Goal: Task Accomplishment & Management: Manage account settings

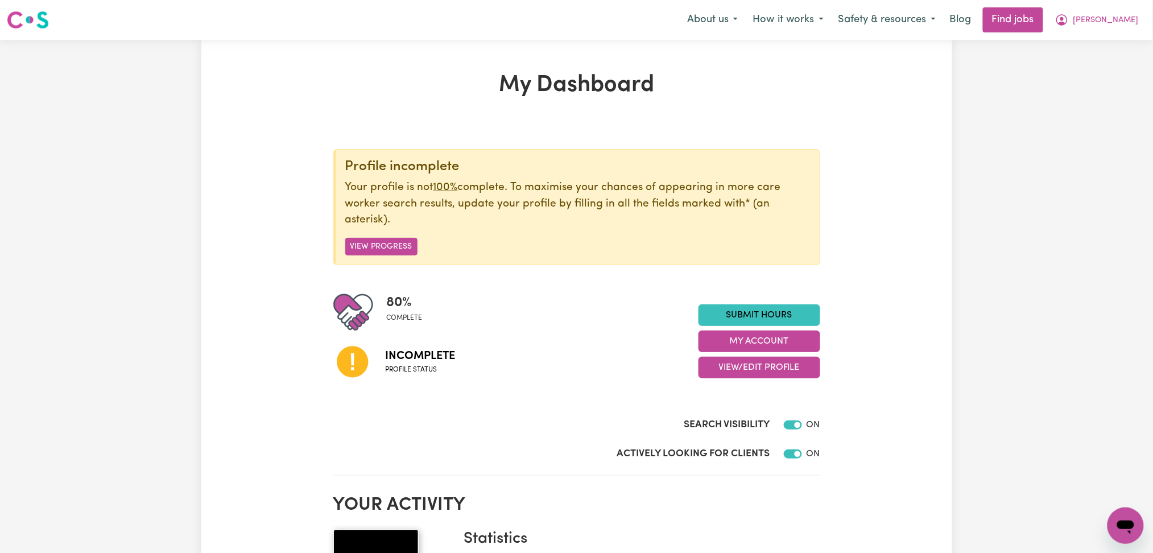
scroll to position [151, 0]
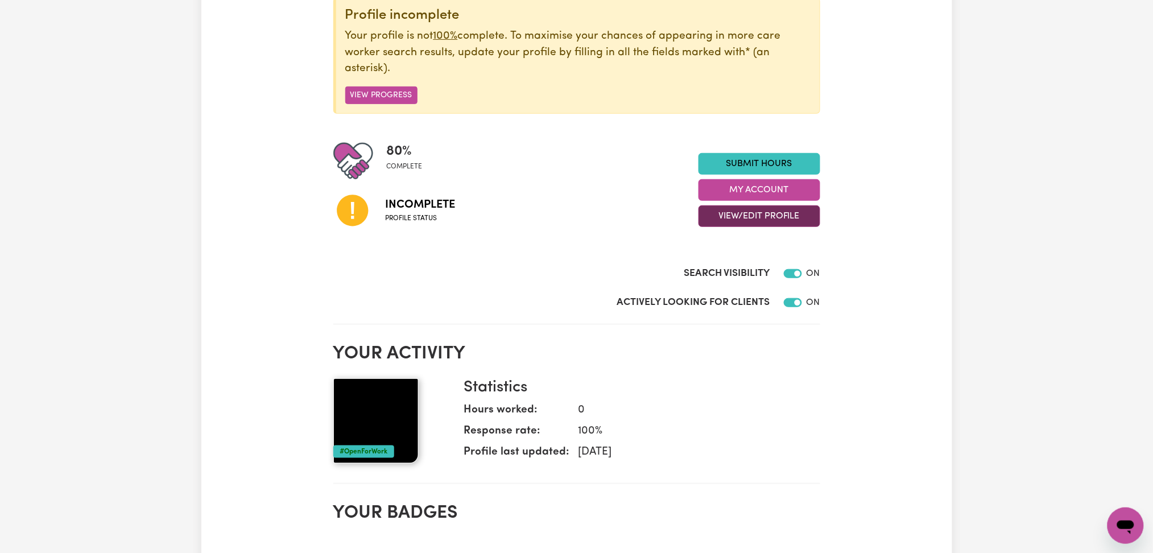
click at [755, 217] on button "View/Edit Profile" at bounding box center [760, 216] width 122 height 22
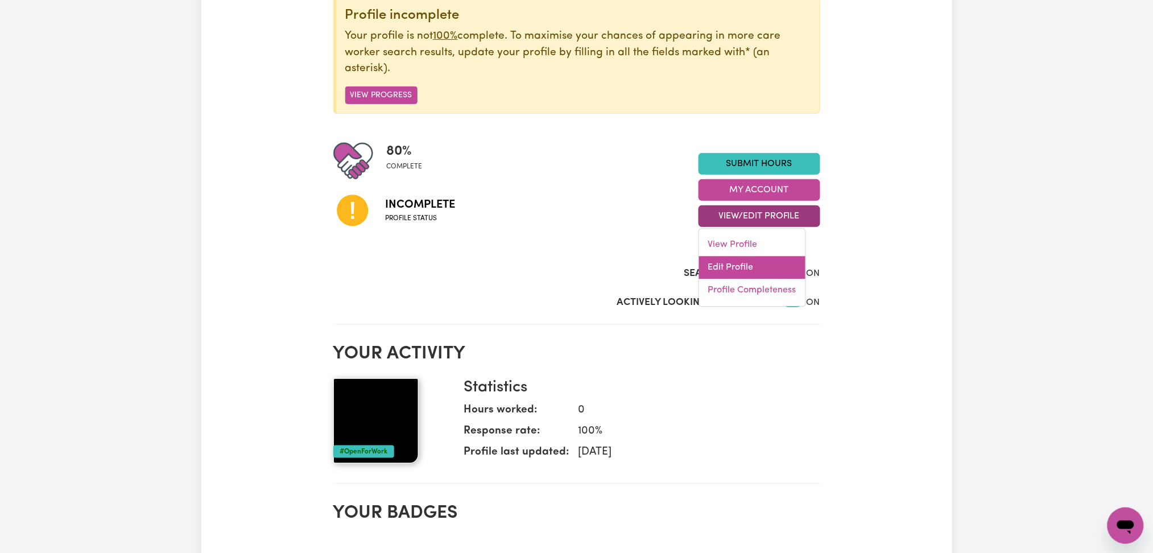
click at [740, 266] on link "Edit Profile" at bounding box center [752, 268] width 106 height 23
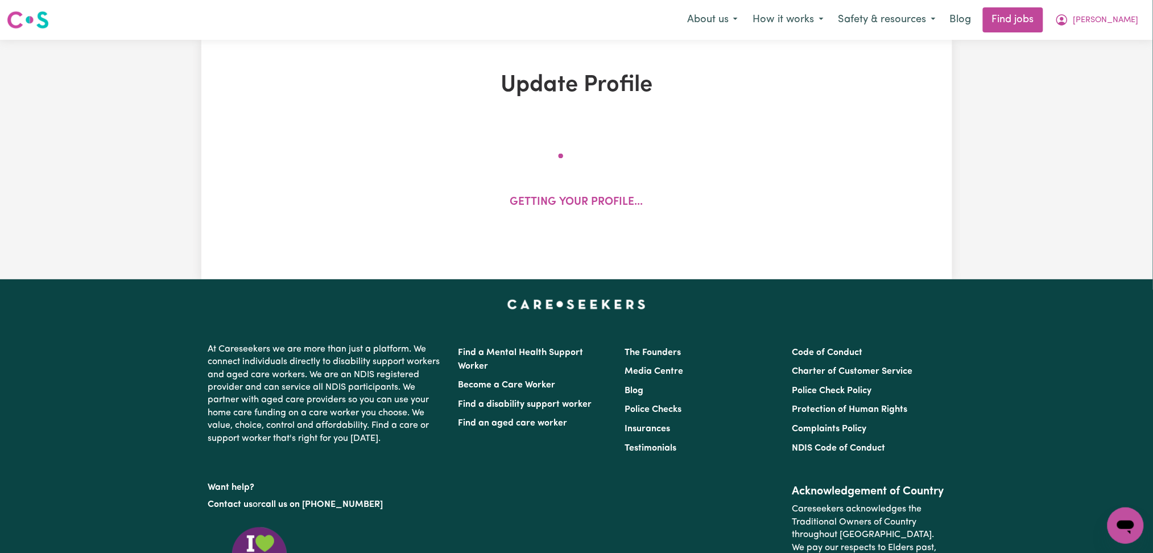
select select "female"
select select "Australian Citizen"
select select "Studying a healthcare related degree or qualification"
select select "55"
select select "65"
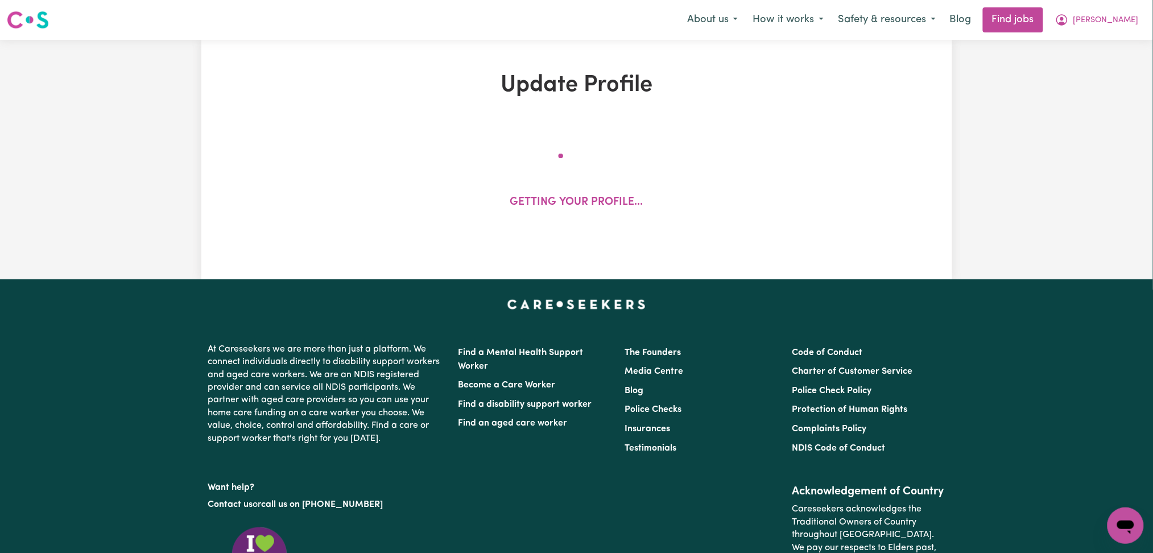
select select "75"
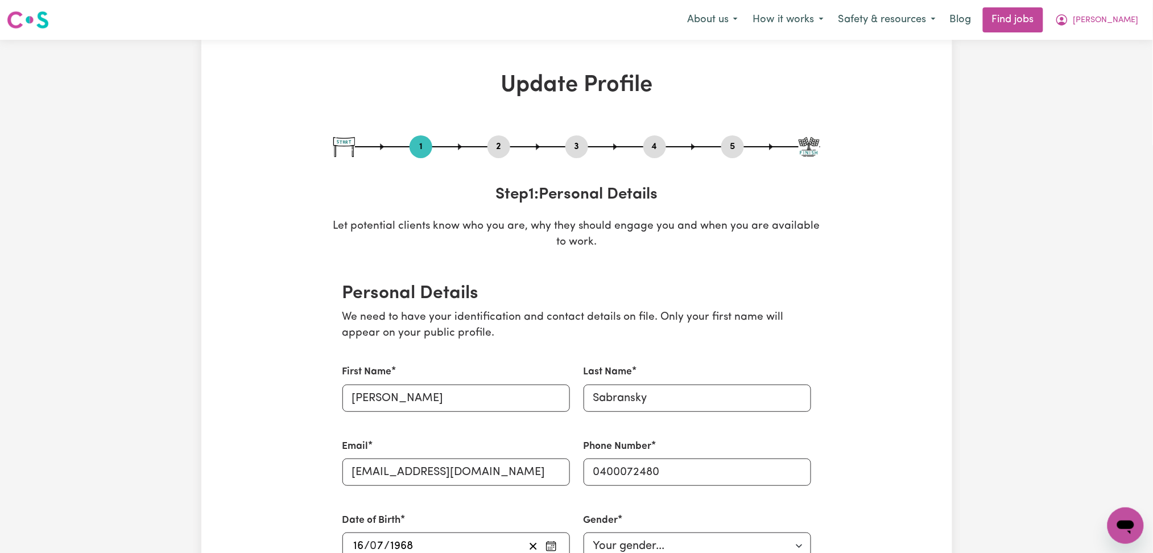
click at [744, 142] on div "1 2 3 4 5" at bounding box center [576, 146] width 487 height 23
click at [737, 144] on button "5" at bounding box center [733, 146] width 23 height 15
select select "I am providing services privately on my own"
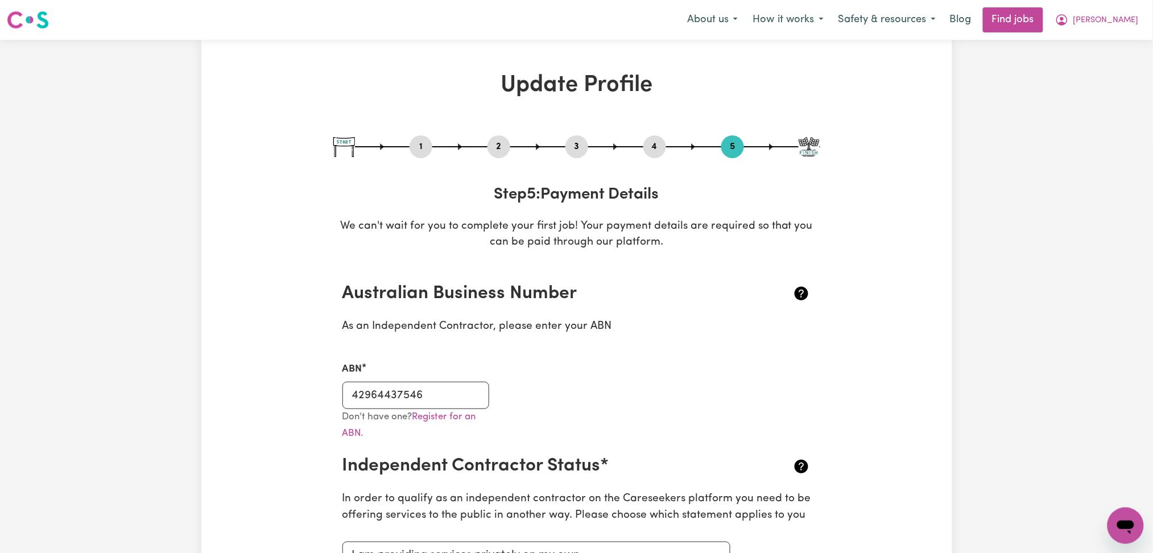
scroll to position [228, 0]
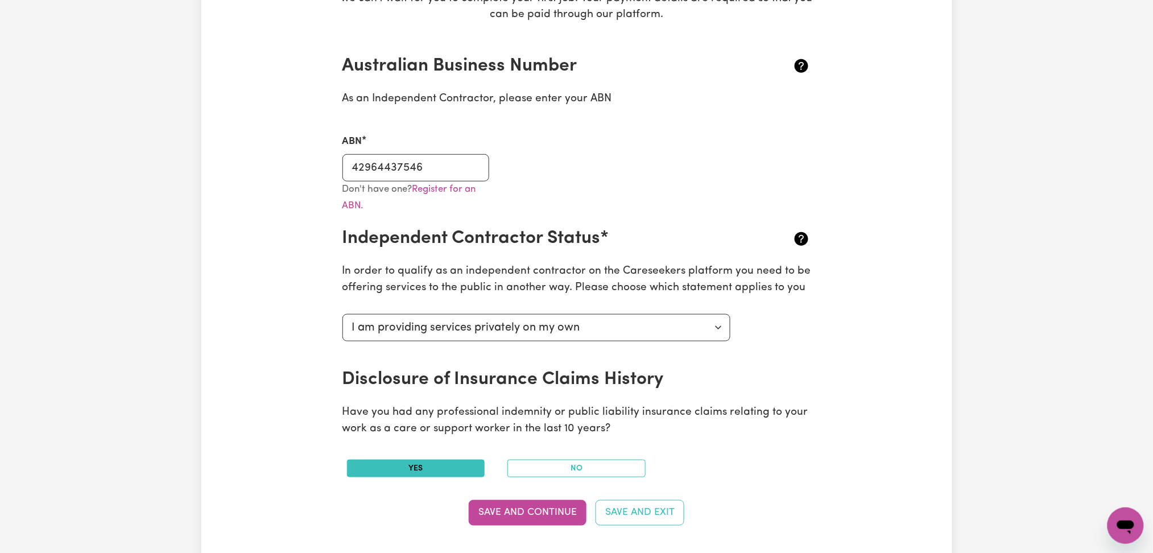
click at [735, 174] on div "ABN 42964437546" at bounding box center [577, 151] width 483 height 60
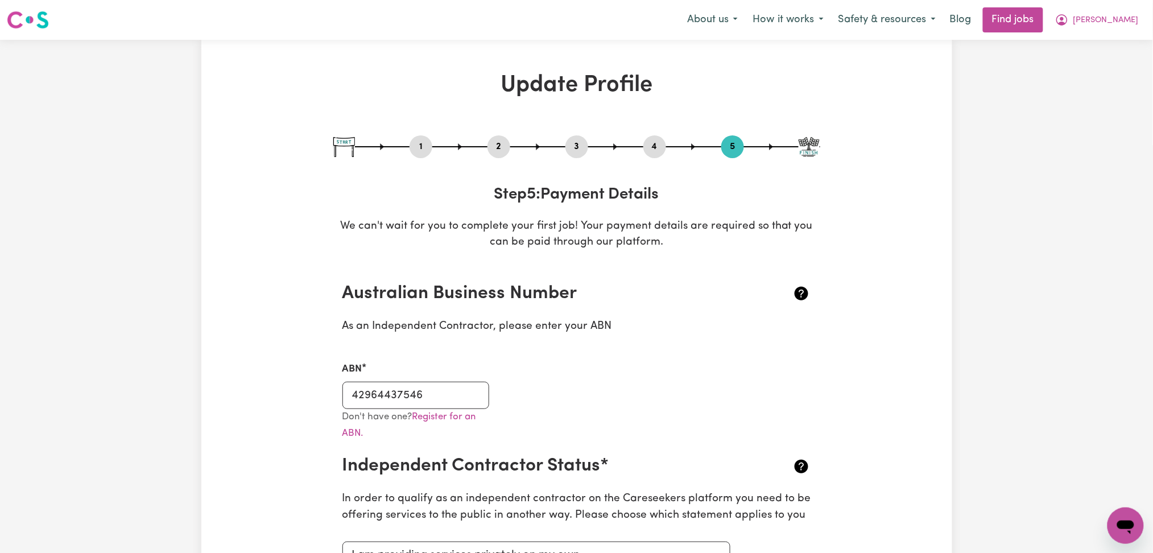
click at [504, 145] on button "2" at bounding box center [499, 146] width 23 height 15
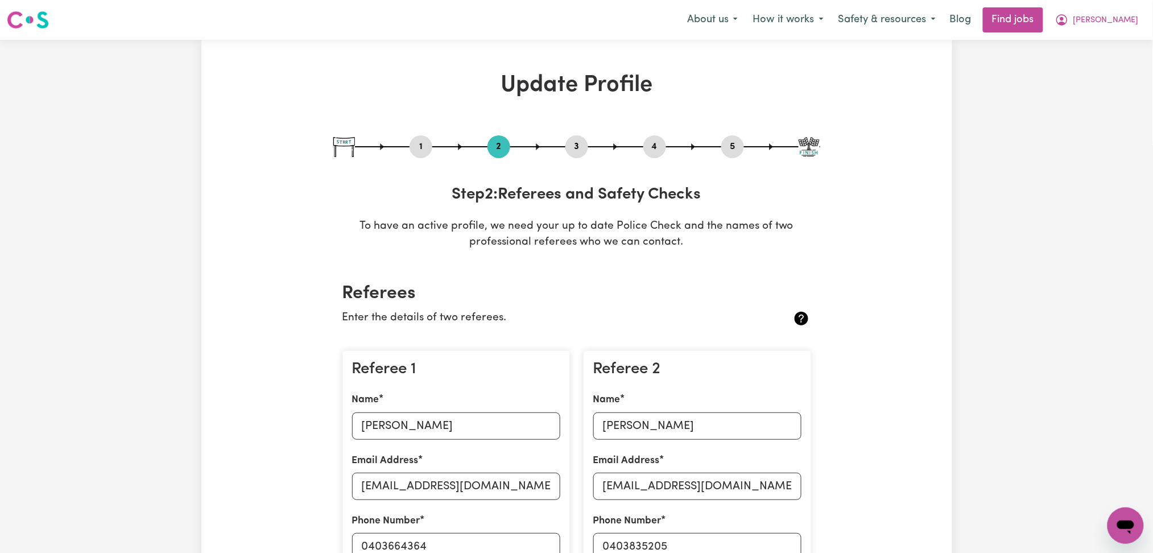
click at [415, 147] on button "1" at bounding box center [421, 146] width 23 height 15
select select "female"
select select "Australian Citizen"
select select "Studying a healthcare related degree or qualification"
select select "55"
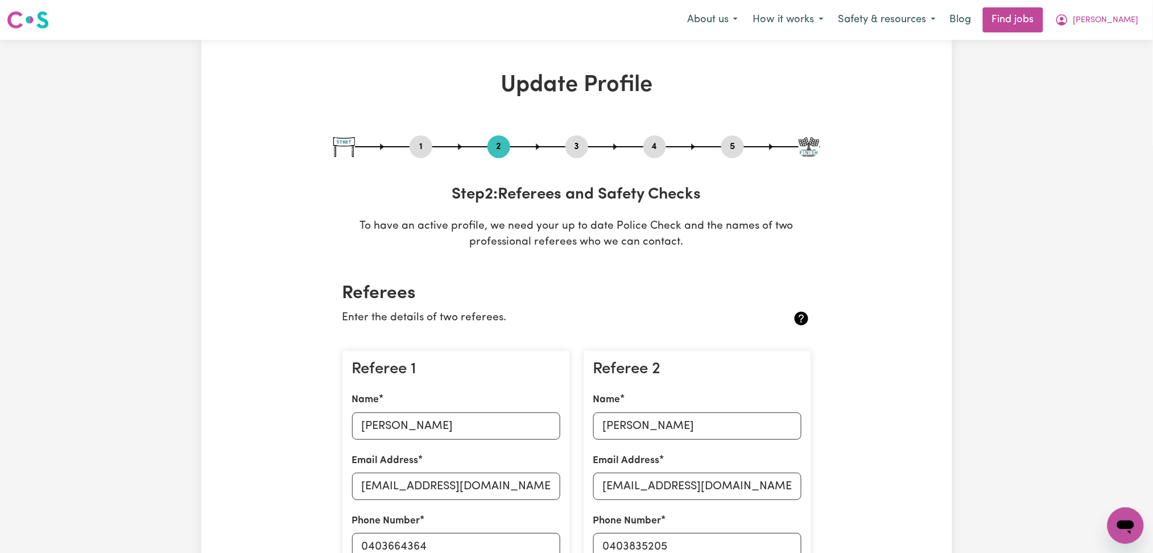
select select "65"
select select "75"
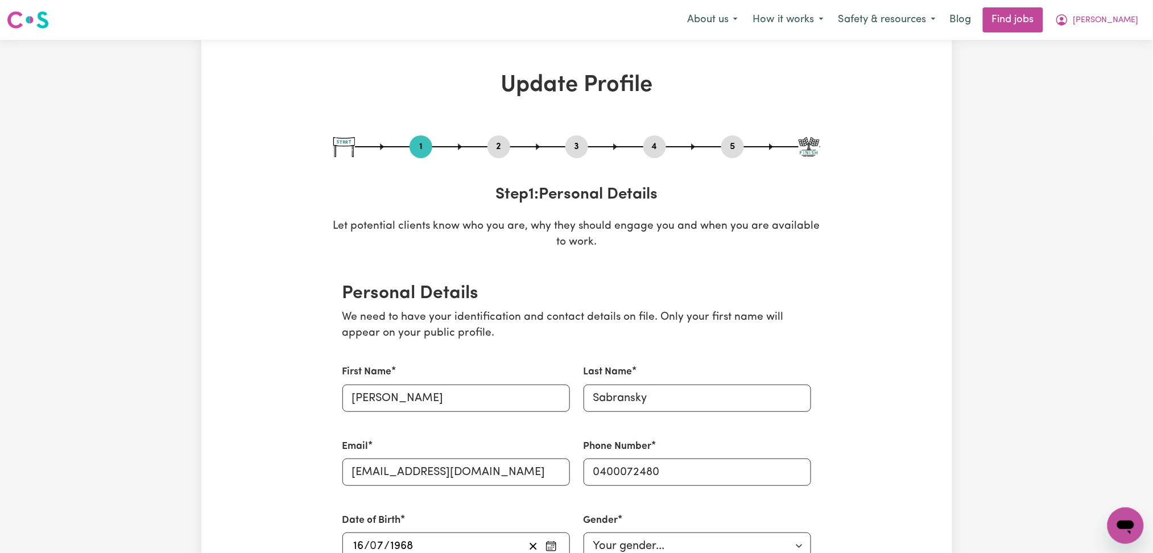
scroll to position [228, 0]
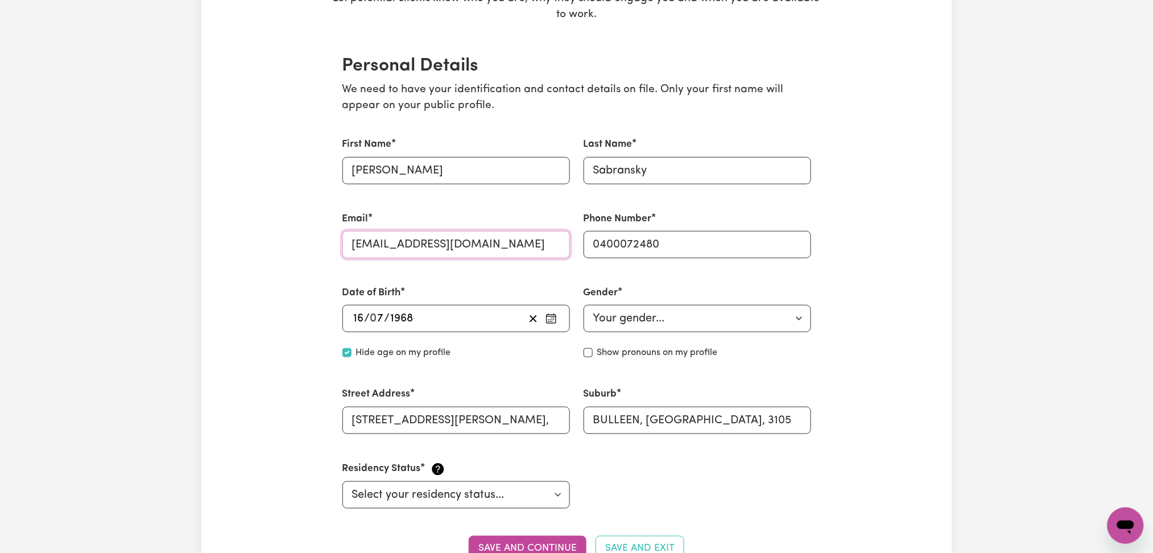
click at [434, 247] on input "SusanSabransky1@gmail.com" at bounding box center [457, 244] width 228 height 27
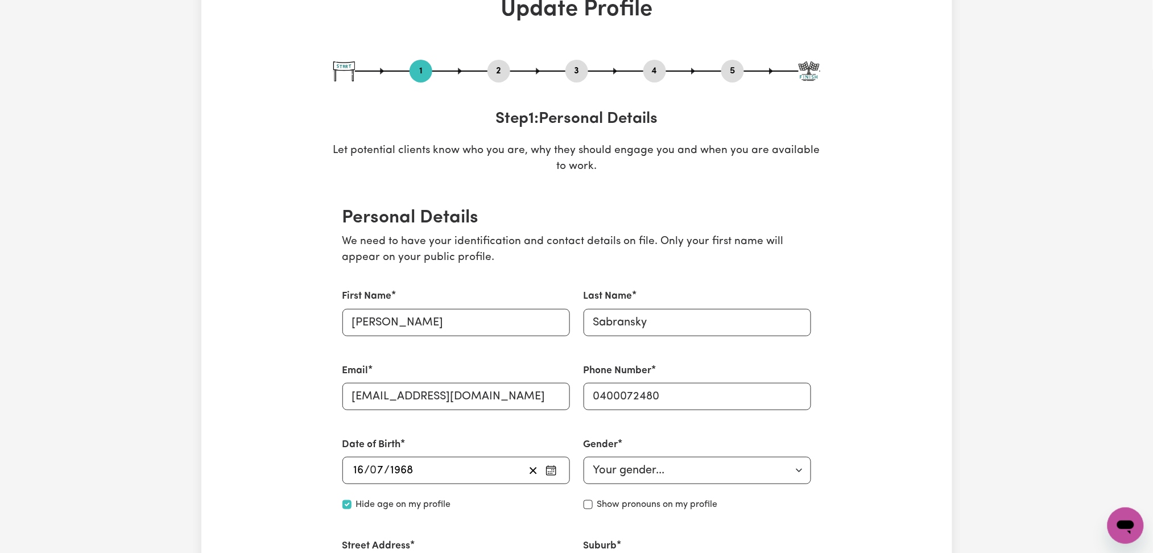
click at [502, 69] on button "2" at bounding box center [499, 71] width 23 height 15
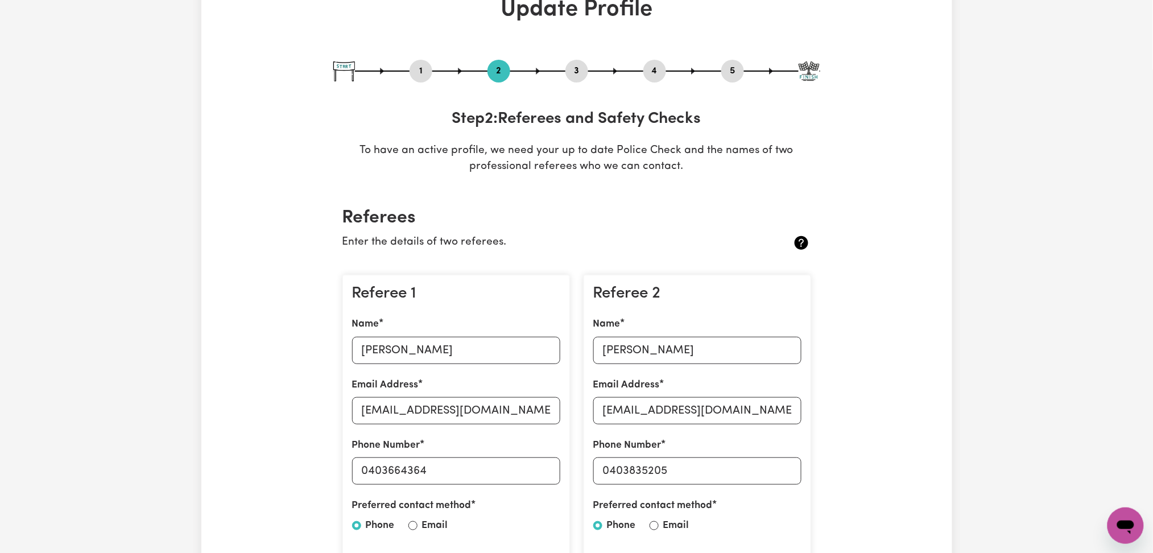
scroll to position [151, 0]
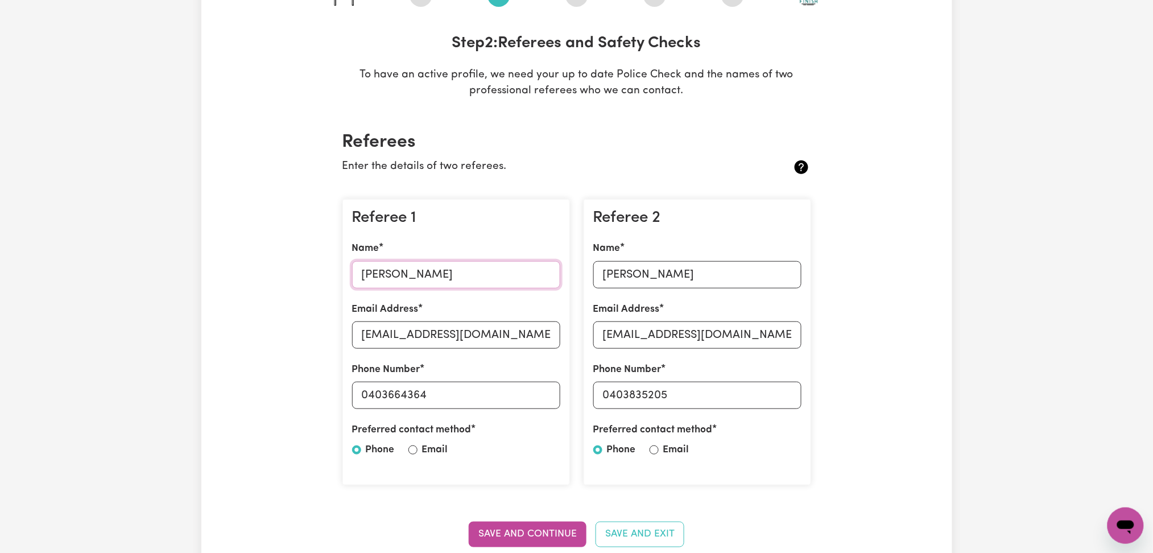
click at [432, 273] on input "Fiona Mclean" at bounding box center [456, 274] width 208 height 27
click at [701, 268] on input "Paul Hughes" at bounding box center [697, 274] width 208 height 27
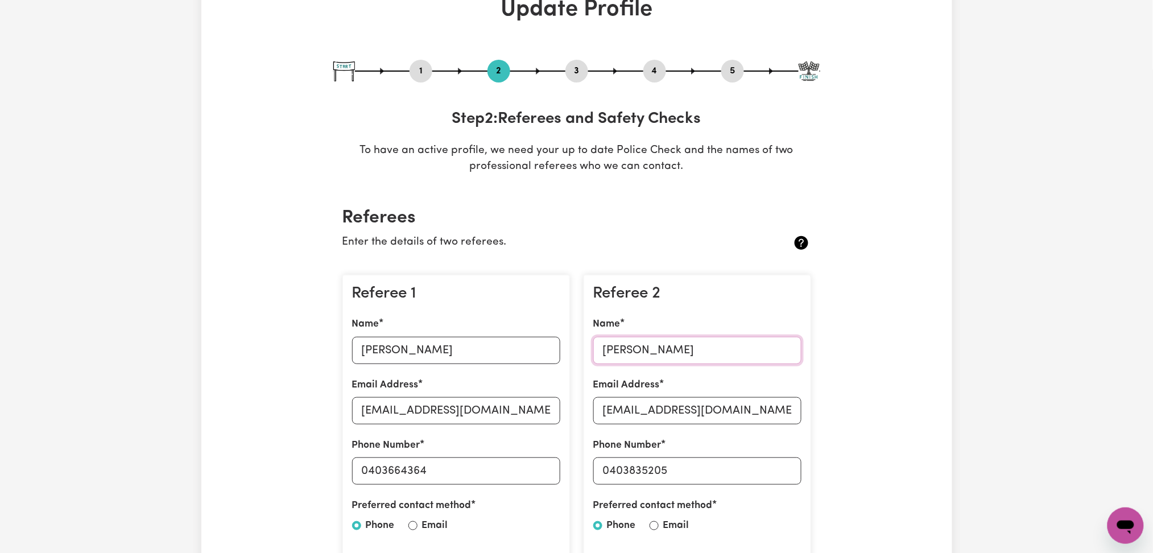
scroll to position [0, 0]
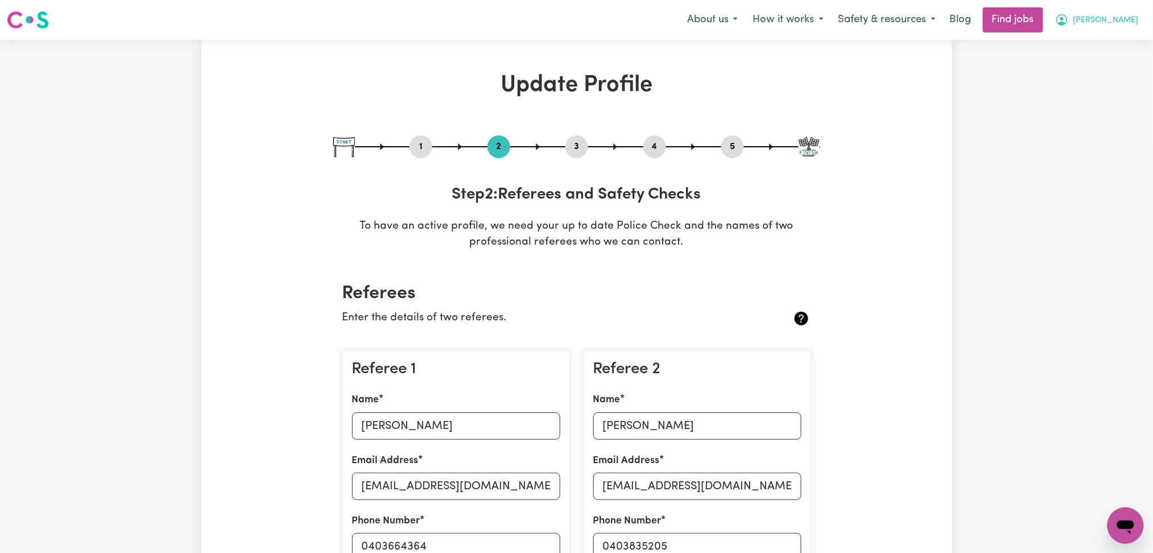
drag, startPoint x: 1124, startPoint y: 14, endPoint x: 1116, endPoint y: 30, distance: 17.3
click at [1124, 16] on span "[PERSON_NAME]" at bounding box center [1106, 20] width 65 height 13
click at [1088, 67] on link "My Dashboard" at bounding box center [1101, 66] width 90 height 22
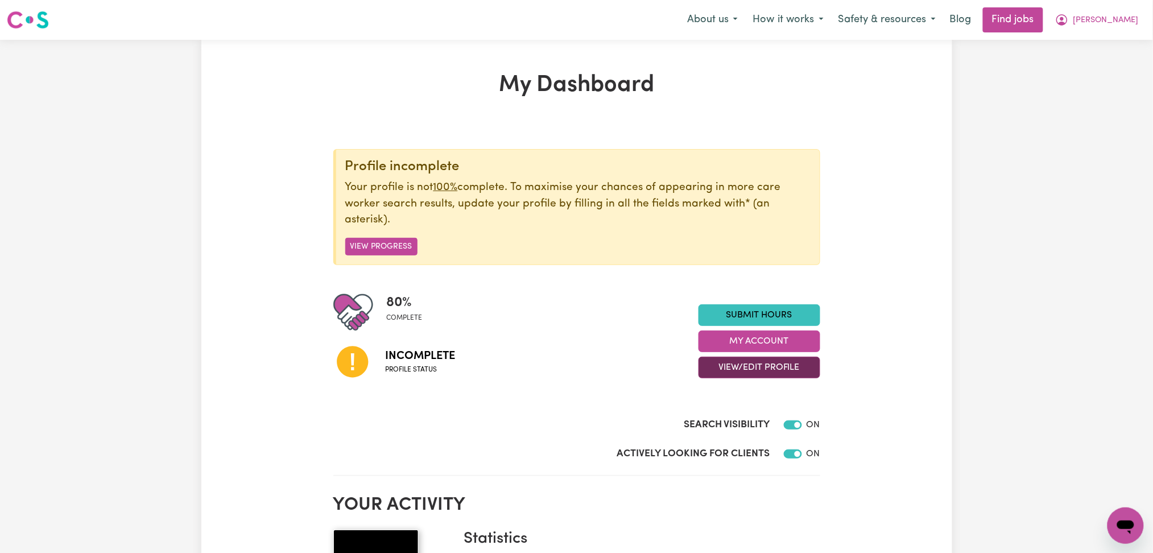
click at [722, 373] on button "View/Edit Profile" at bounding box center [760, 368] width 122 height 22
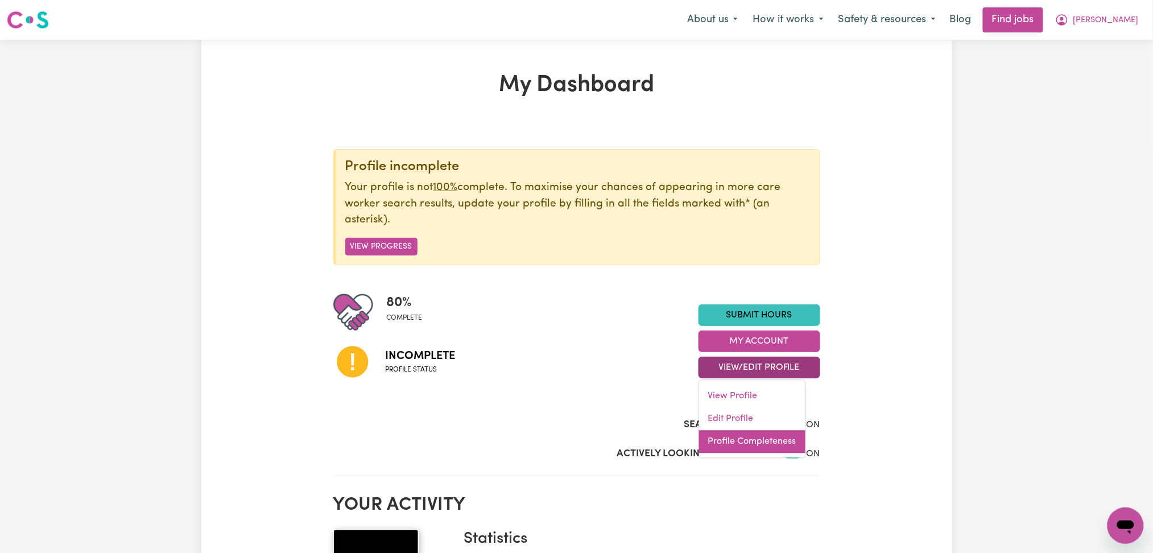
click at [739, 440] on link "Profile Completeness" at bounding box center [752, 442] width 106 height 23
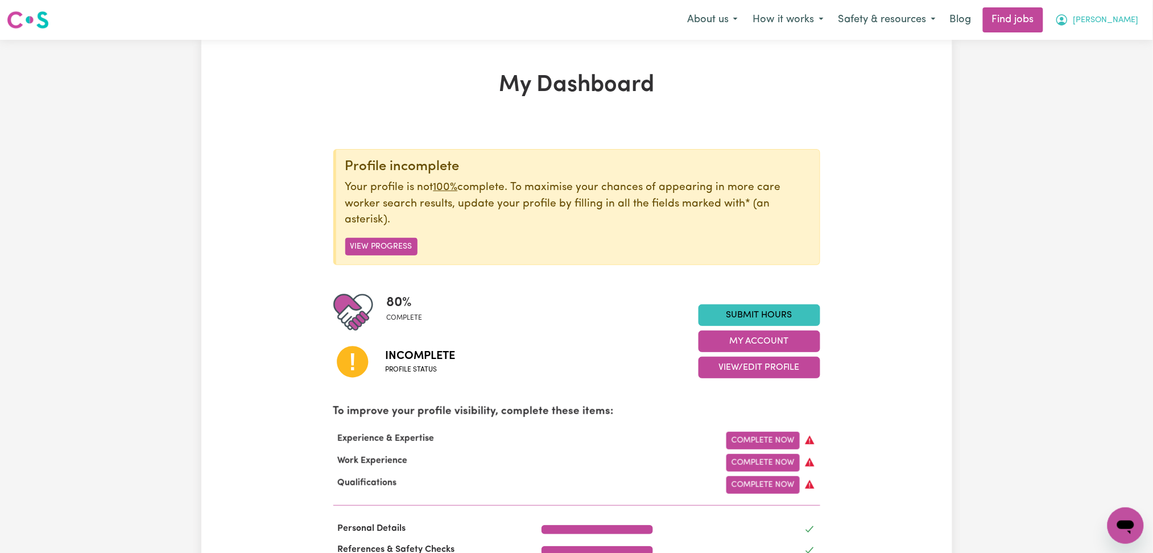
click at [1127, 20] on span "[PERSON_NAME]" at bounding box center [1106, 20] width 65 height 13
click at [1099, 94] on link "Logout" at bounding box center [1101, 87] width 90 height 22
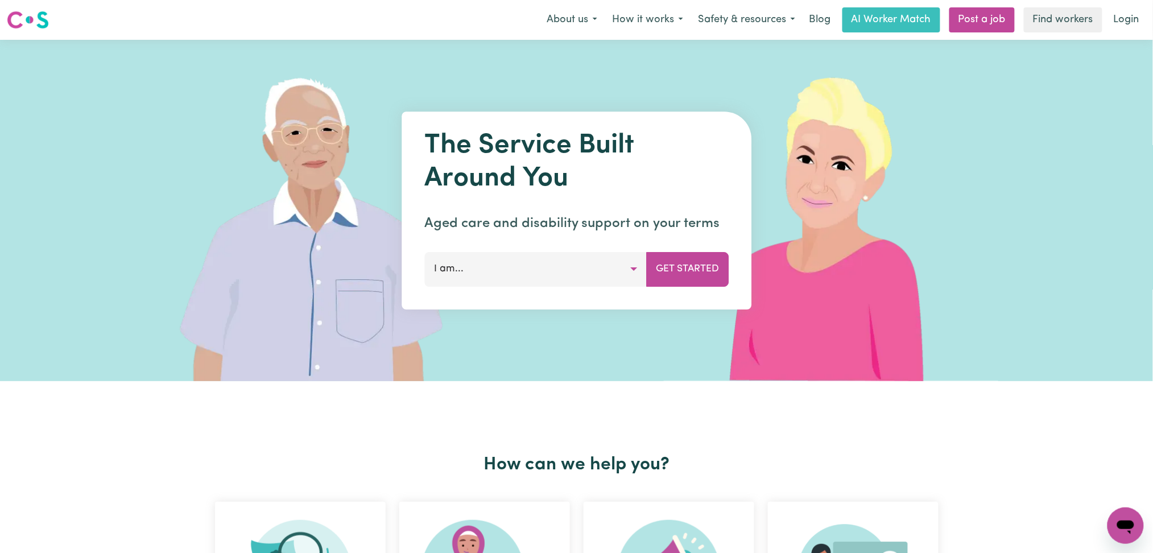
click at [1130, 15] on link "Login" at bounding box center [1126, 19] width 39 height 25
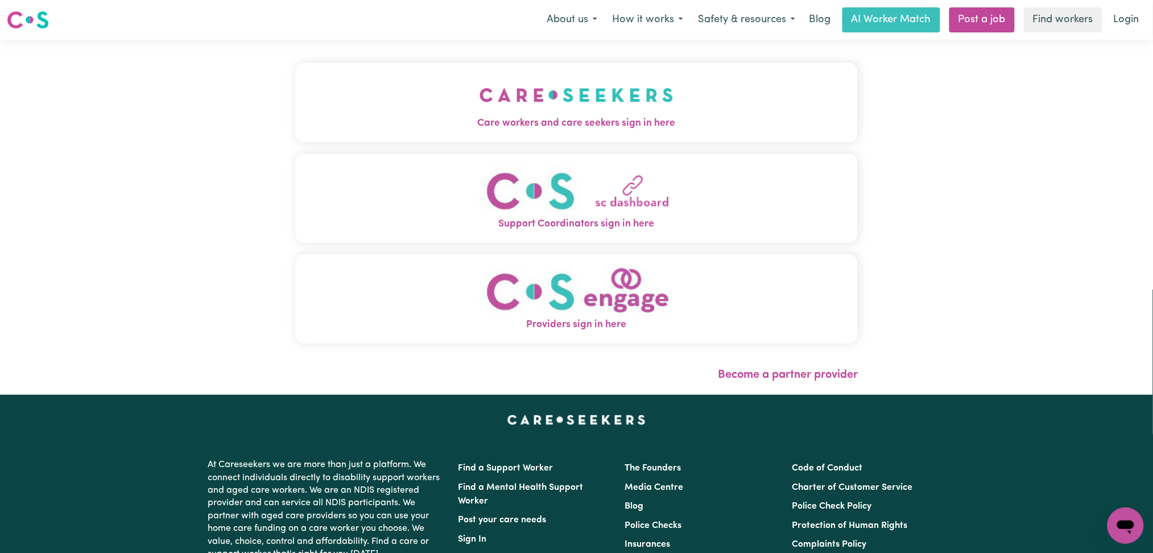
click at [468, 110] on button "Care workers and care seekers sign in here" at bounding box center [576, 103] width 563 height 80
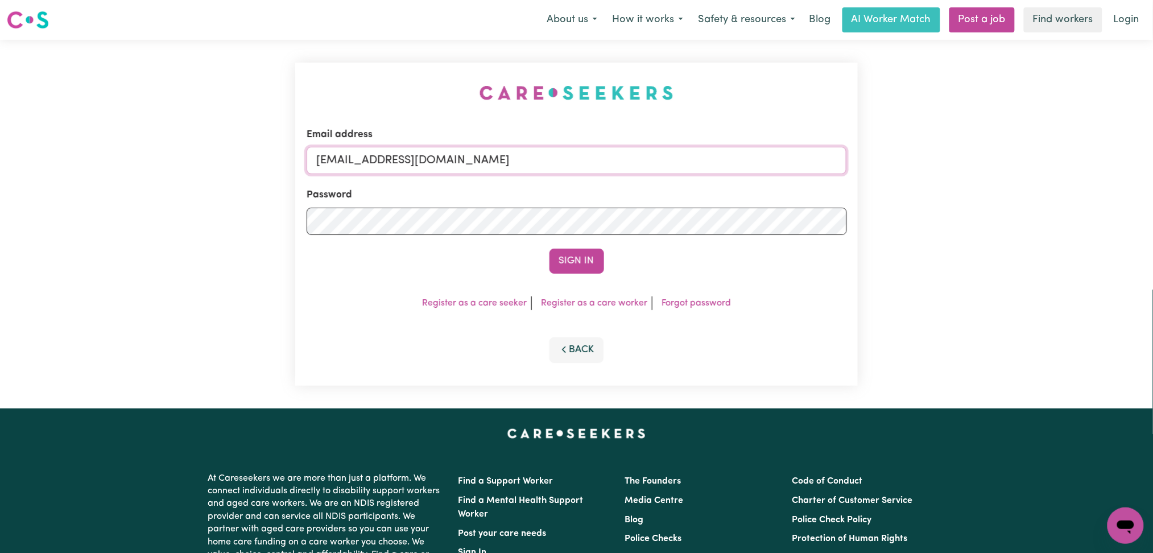
click at [475, 174] on input "onboardingcs@careseekers.com.au" at bounding box center [577, 160] width 541 height 27
drag, startPoint x: 374, startPoint y: 159, endPoint x: 713, endPoint y: 205, distance: 341.8
click at [718, 203] on form "Email address Superuser~jakedworkin@hotmail.com Password Sign In" at bounding box center [577, 200] width 541 height 146
type input "Superuser~cpema22@gmail.com"
click at [592, 259] on button "Sign In" at bounding box center [577, 261] width 55 height 25
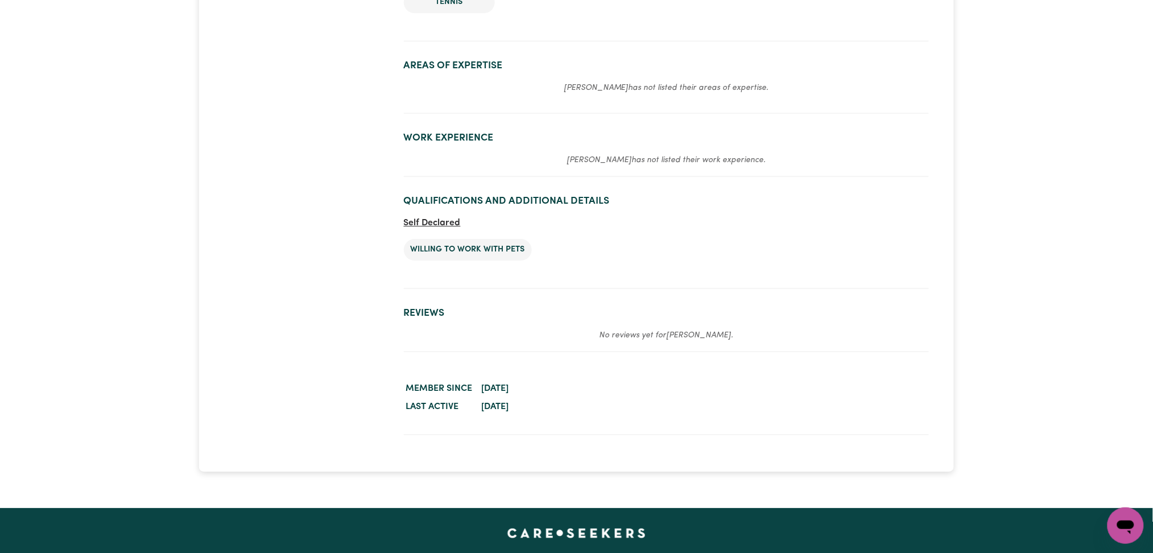
scroll to position [834, 0]
